Goal: Task Accomplishment & Management: Use online tool/utility

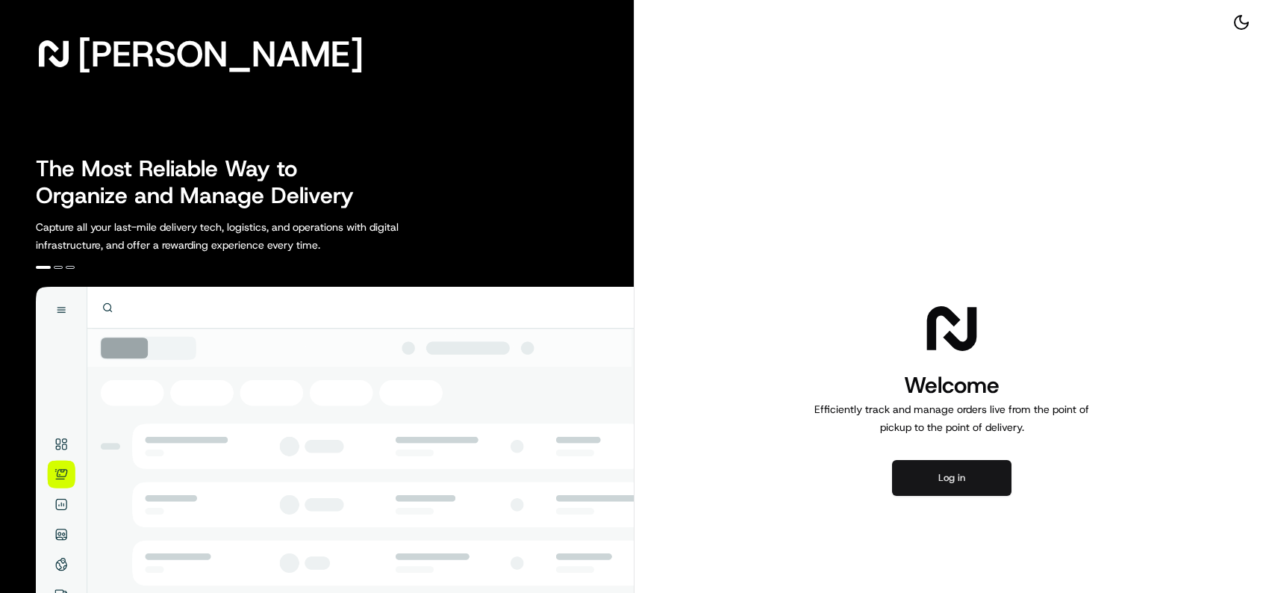
click at [930, 476] on button "Log in" at bounding box center [951, 478] width 119 height 36
